Goal: Information Seeking & Learning: Learn about a topic

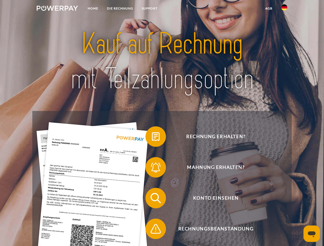
click at [57, 9] on img at bounding box center [57, 8] width 41 height 5
click at [284, 9] on img at bounding box center [284, 7] width 6 height 6
click at [269, 8] on link "agb" at bounding box center [269, 8] width 16 height 9
click at [152, 138] on span at bounding box center [148, 137] width 26 height 26
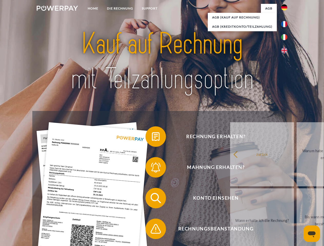
click at [152, 168] on span at bounding box center [148, 168] width 26 height 26
click at [296, 199] on link "Bis wann muss die Rechnung bezahlt werden?" at bounding box center [328, 220] width 64 height 64
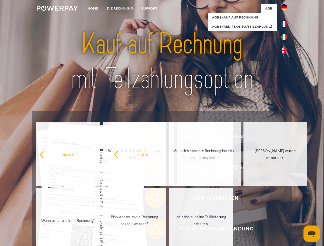
click at [152, 230] on span at bounding box center [148, 229] width 26 height 26
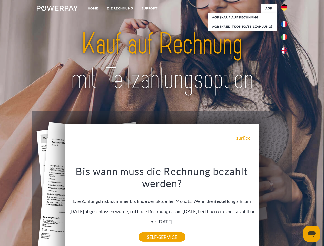
click at [312, 234] on icon "Messaging-Fenster öffnen" at bounding box center [312, 235] width 8 height 6
